Goal: Information Seeking & Learning: Learn about a topic

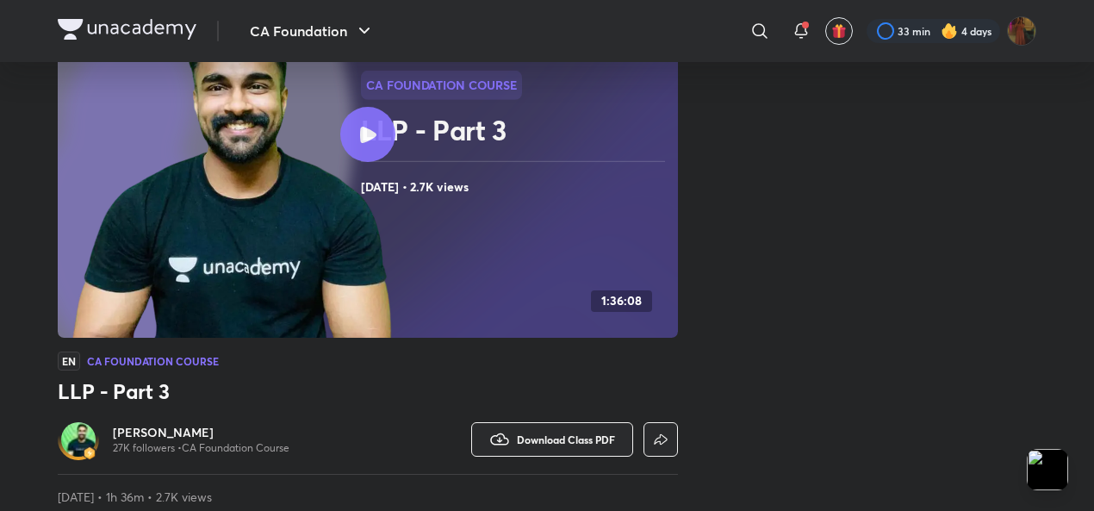
scroll to position [514, 0]
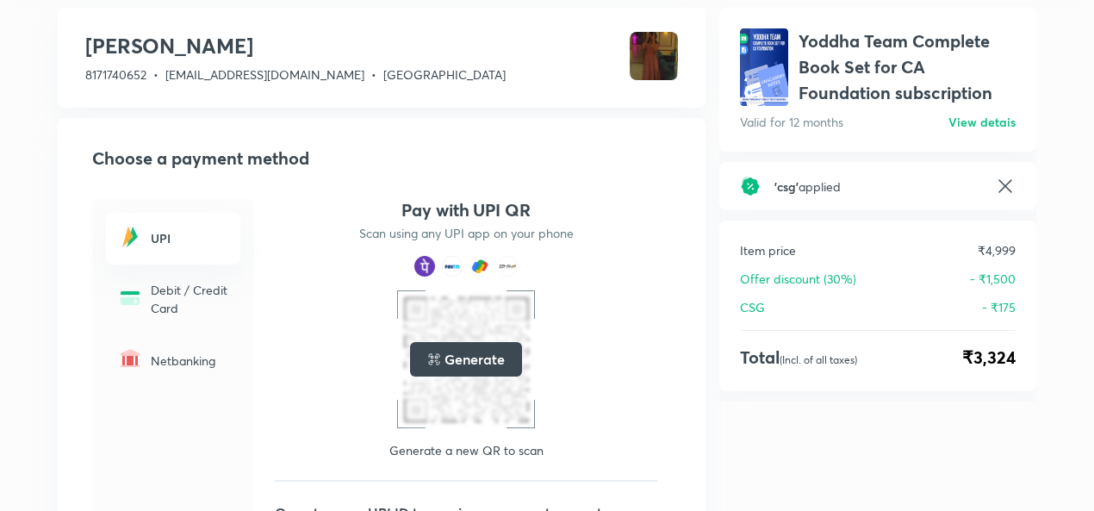
scroll to position [91, 0]
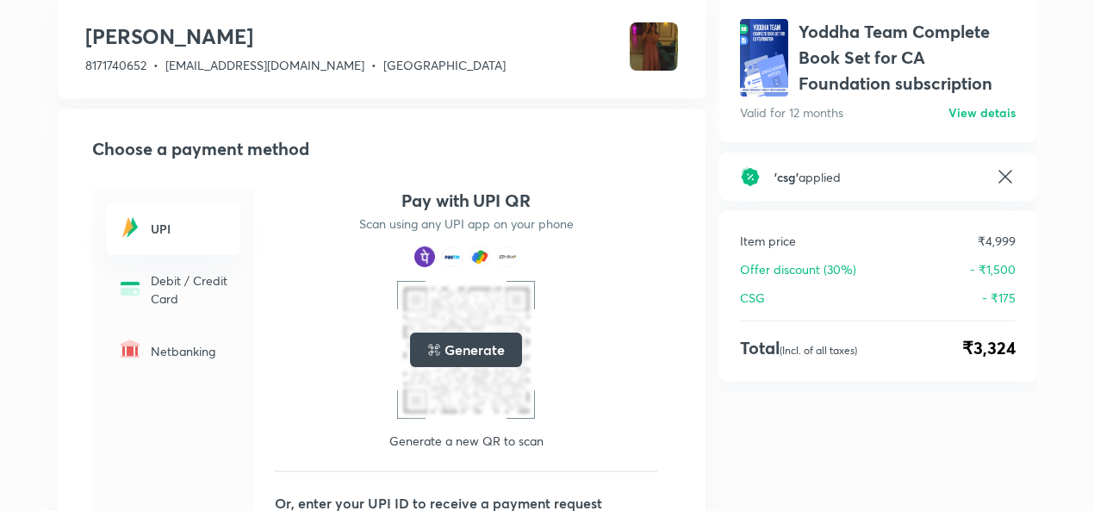
click at [969, 119] on h6 "View detais" at bounding box center [982, 112] width 67 height 18
click at [997, 108] on h6 "View detais" at bounding box center [982, 112] width 67 height 18
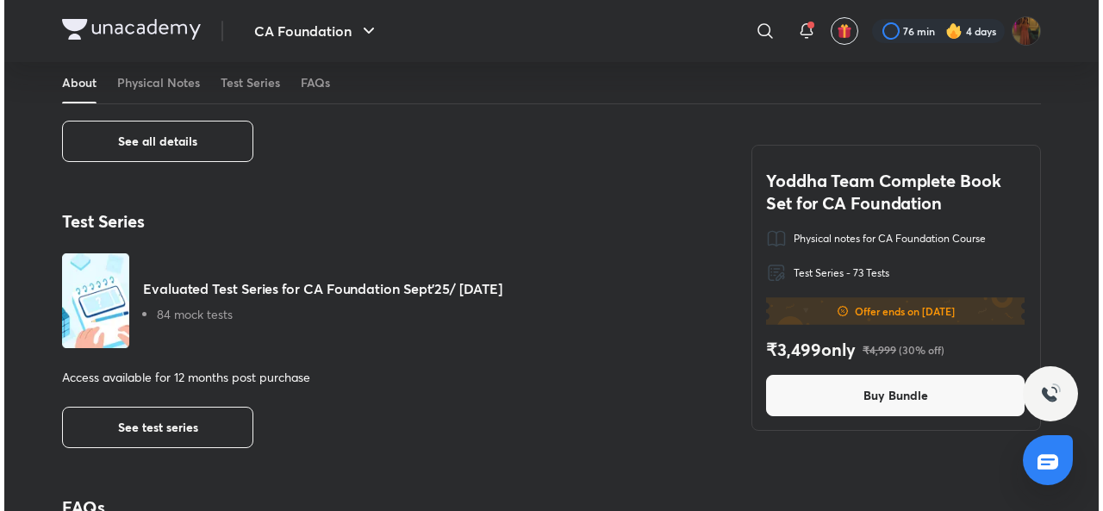
scroll to position [779, 0]
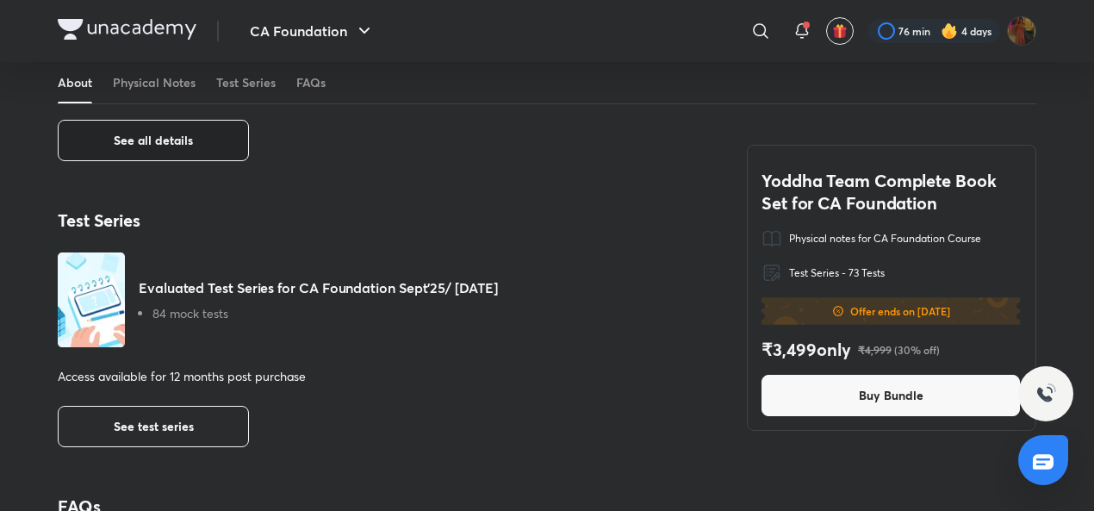
click at [206, 120] on button "See all details" at bounding box center [153, 140] width 191 height 41
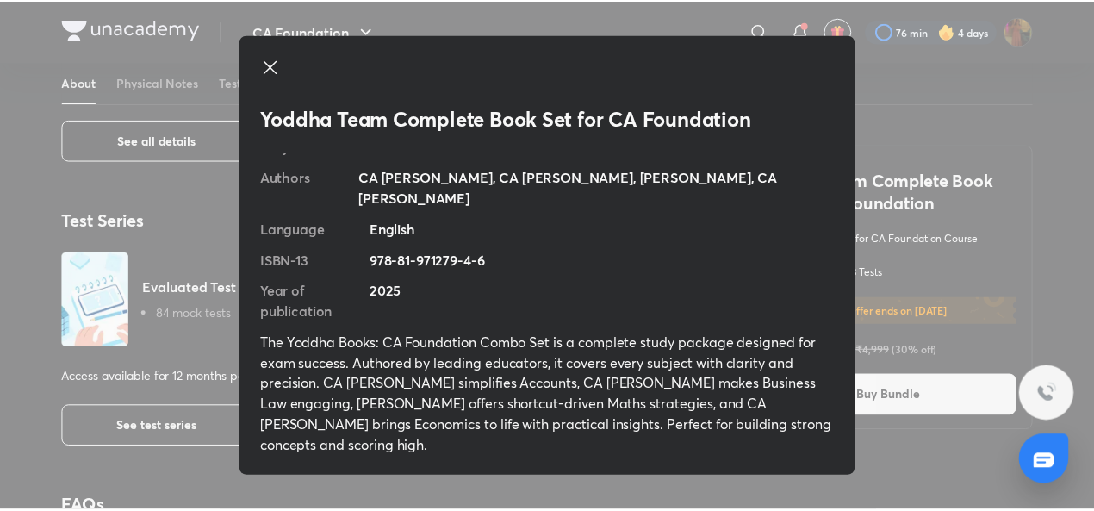
scroll to position [0, 0]
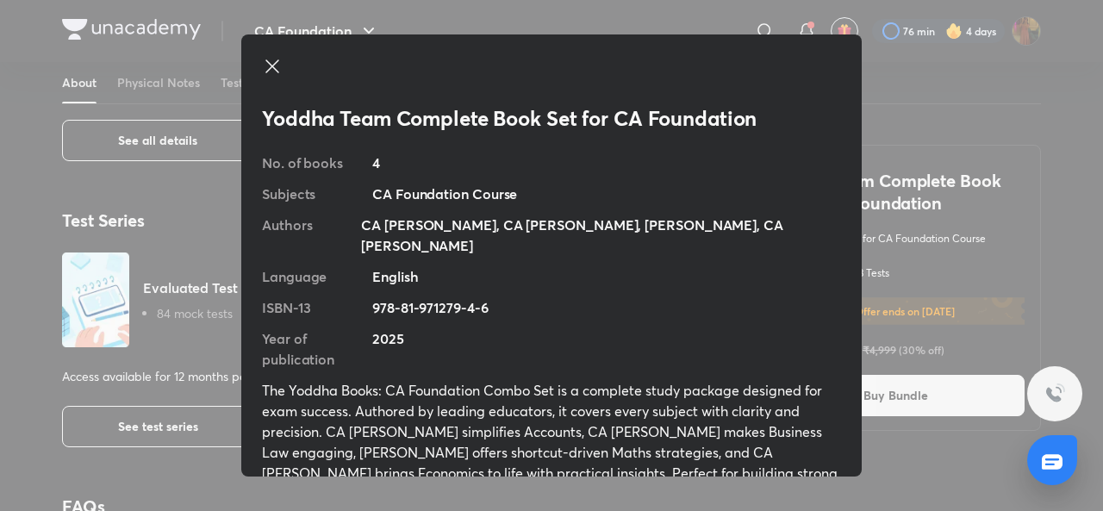
click at [977, 120] on div "Yoddha Team Complete Book Set for CA Foundation No. of books 4 Subjects CA Foun…" at bounding box center [551, 255] width 1103 height 511
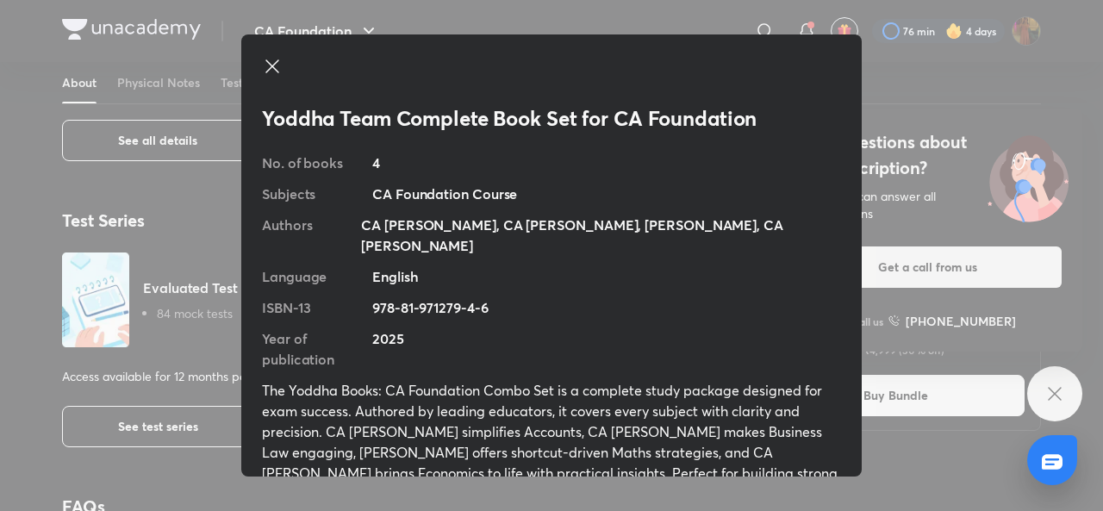
click at [269, 63] on icon at bounding box center [271, 65] width 13 height 13
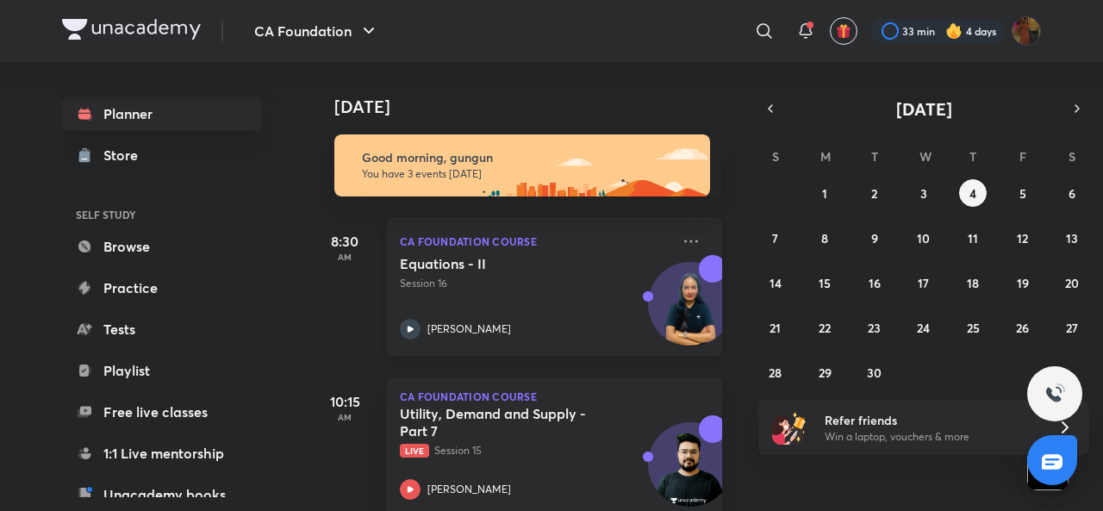
scroll to position [174, 0]
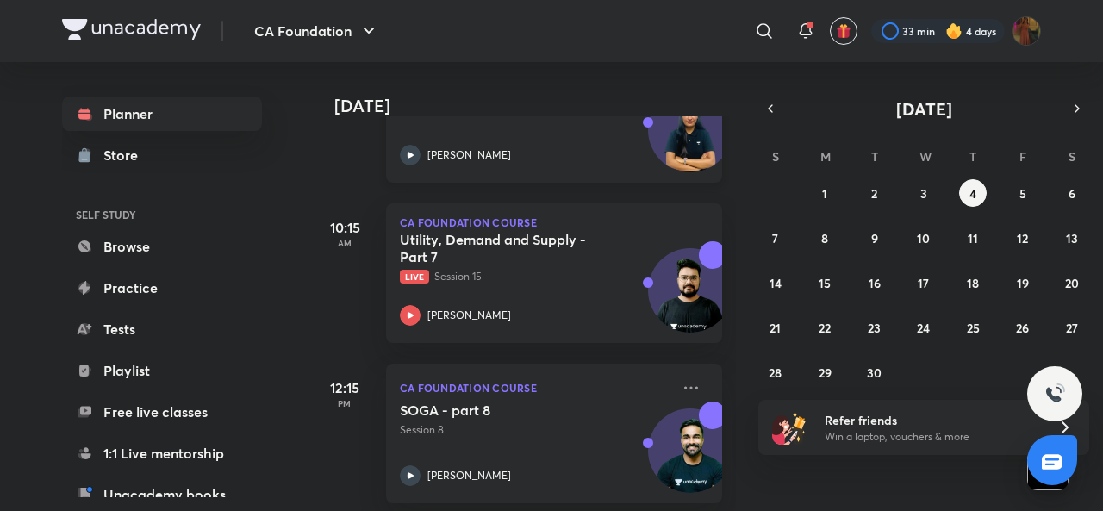
click at [407, 154] on icon at bounding box center [410, 155] width 21 height 21
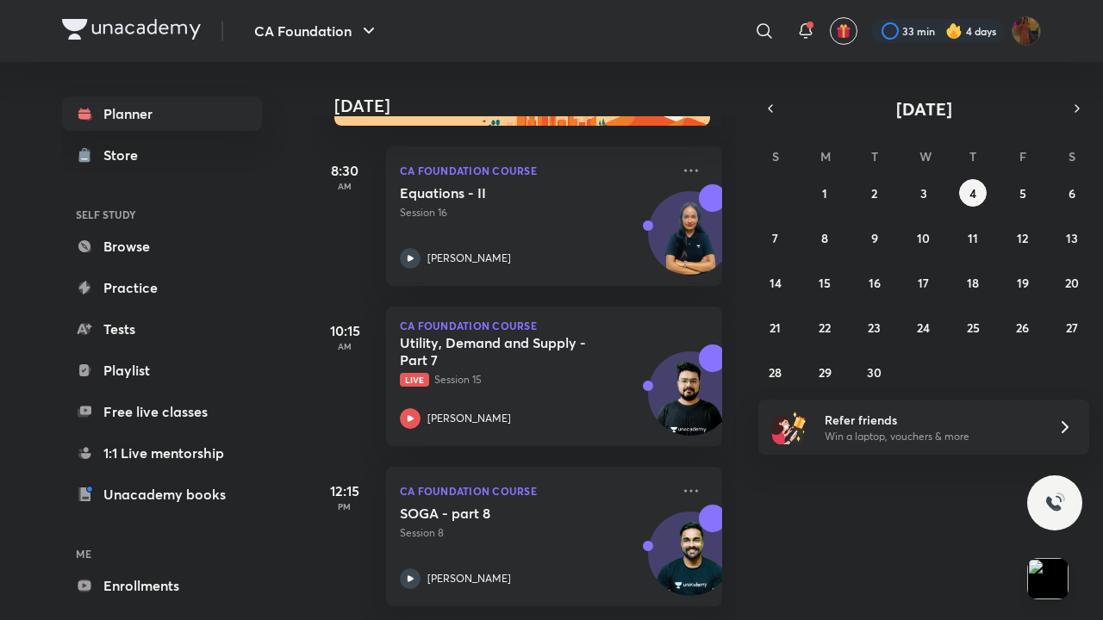
scroll to position [84, 0]
